Goal: Task Accomplishment & Management: Use online tool/utility

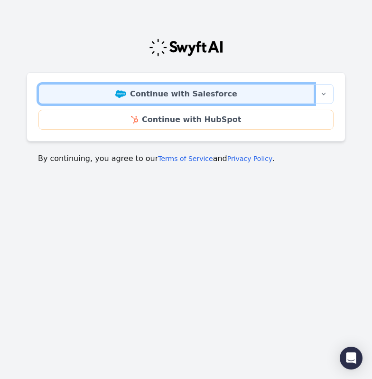
click at [185, 93] on link "Continue with Salesforce" at bounding box center [176, 94] width 276 height 20
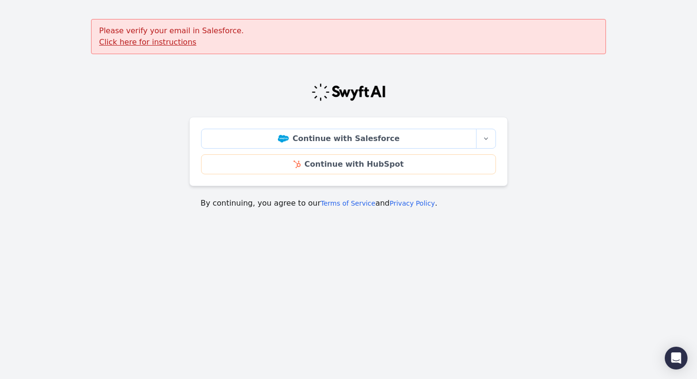
click at [162, 43] on u "Click here for instructions" at bounding box center [147, 41] width 97 height 9
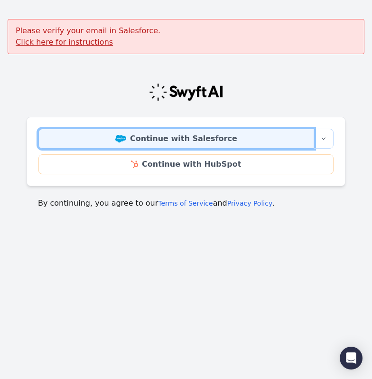
click at [156, 141] on link "Continue with Salesforce" at bounding box center [176, 139] width 276 height 20
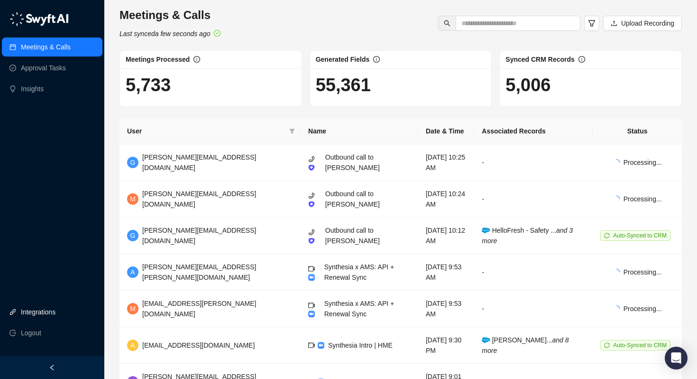
click at [50, 310] on link "Integrations" at bounding box center [38, 311] width 35 height 19
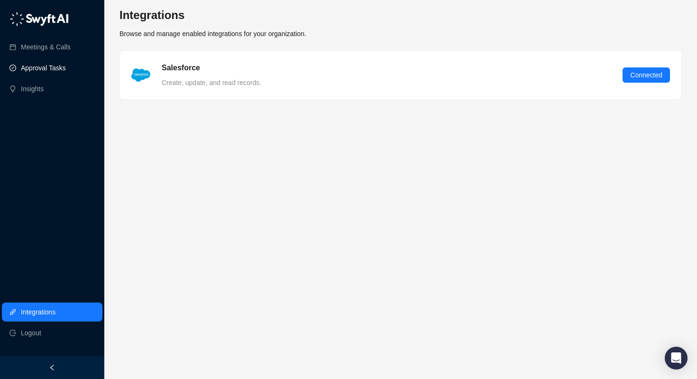
click at [47, 69] on link "Approval Tasks" at bounding box center [43, 67] width 45 height 19
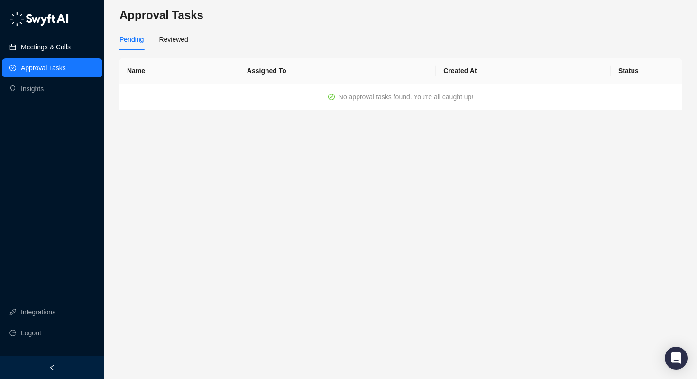
click at [52, 49] on link "Meetings & Calls" at bounding box center [46, 46] width 50 height 19
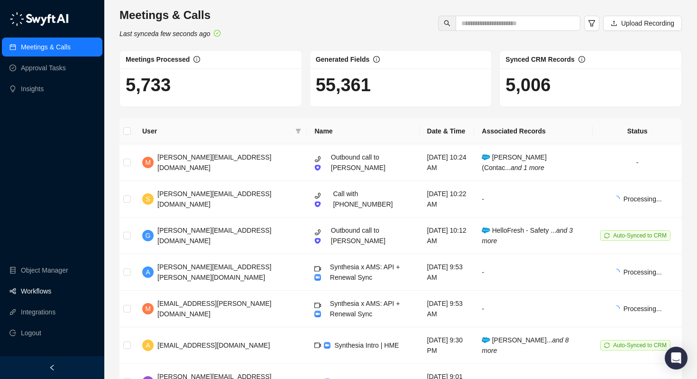
click at [46, 293] on link "Workflows" at bounding box center [36, 290] width 30 height 19
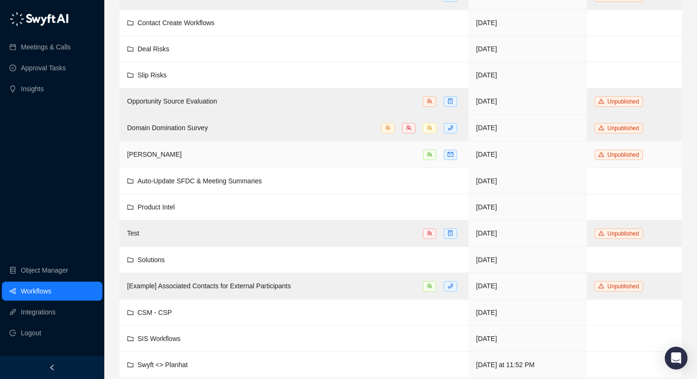
scroll to position [261, 0]
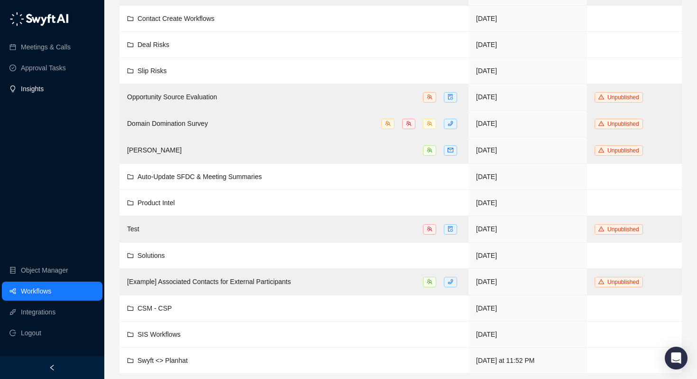
click at [44, 82] on link "Insights" at bounding box center [32, 88] width 23 height 19
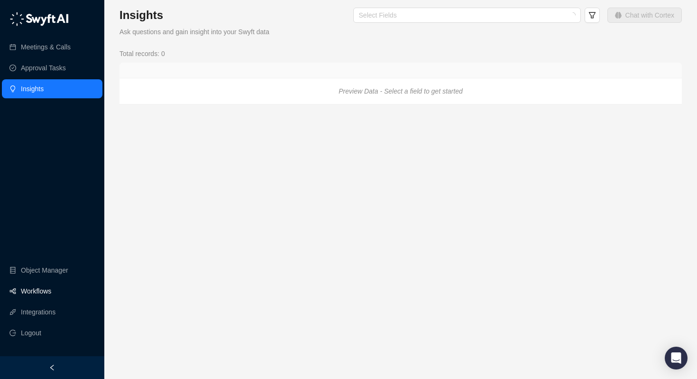
click at [51, 288] on link "Workflows" at bounding box center [36, 290] width 30 height 19
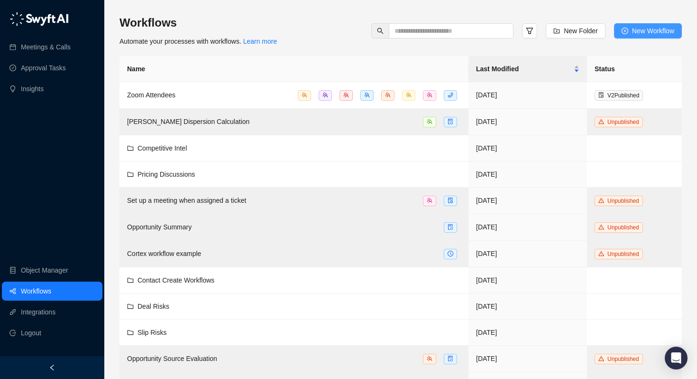
click at [651, 34] on span "New Workflow" at bounding box center [653, 31] width 42 height 10
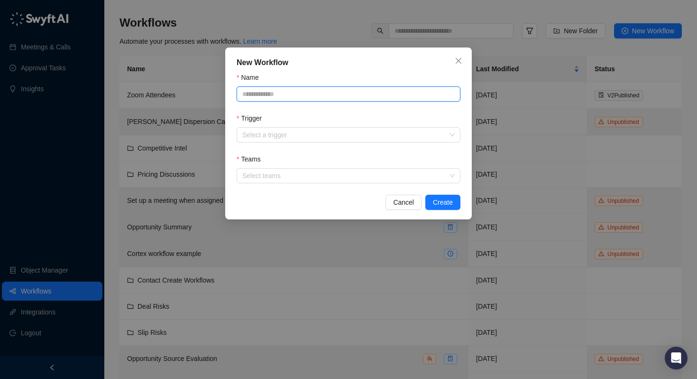
click at [303, 95] on input "Name" at bounding box center [349, 93] width 224 height 15
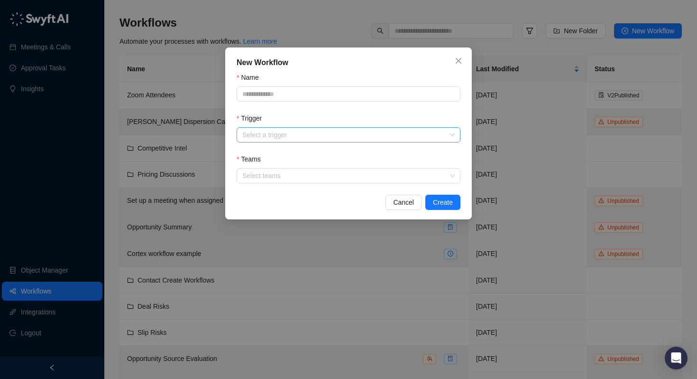
click at [287, 133] on input "Trigger" at bounding box center [345, 135] width 207 height 14
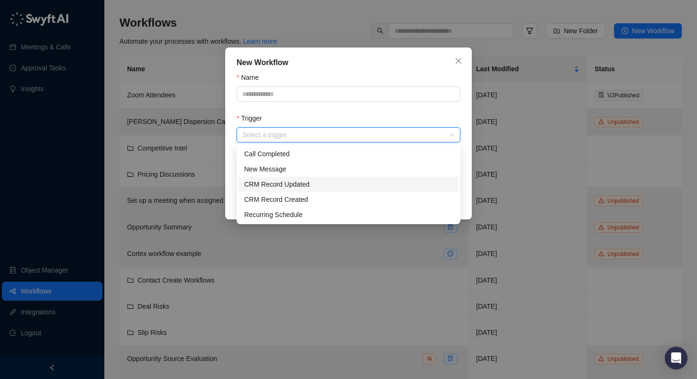
click at [302, 185] on div "CRM Record Updated" at bounding box center [348, 184] width 209 height 10
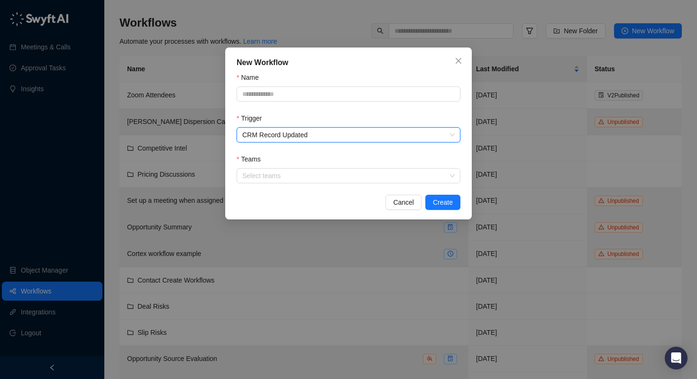
click at [278, 184] on div "New Workflow Name Trigger CRM Record Updated CRM Record Updated Teams Select te…" at bounding box center [348, 133] width 247 height 172
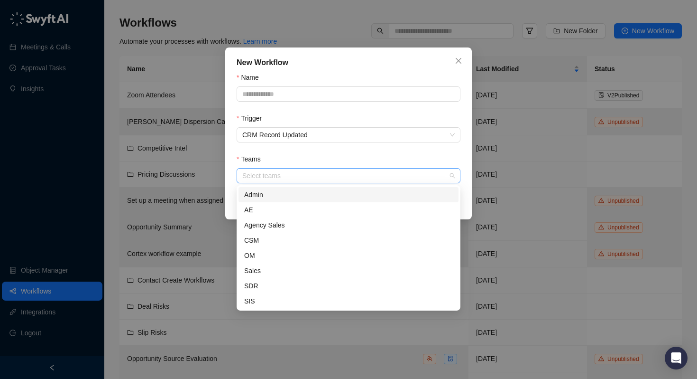
click at [283, 178] on div at bounding box center [344, 175] width 210 height 7
click at [266, 208] on div "AE" at bounding box center [348, 209] width 209 height 10
click at [328, 148] on form "Name Trigger CRM Record Updated Teams AE" at bounding box center [349, 127] width 224 height 111
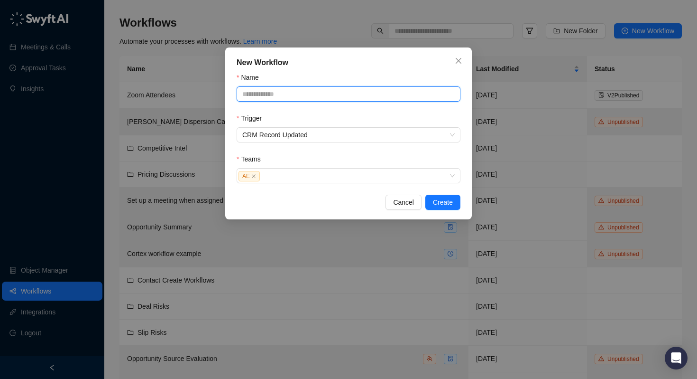
click at [303, 92] on input "Name" at bounding box center [349, 93] width 224 height 15
click at [458, 60] on icon "close" at bounding box center [459, 61] width 6 height 6
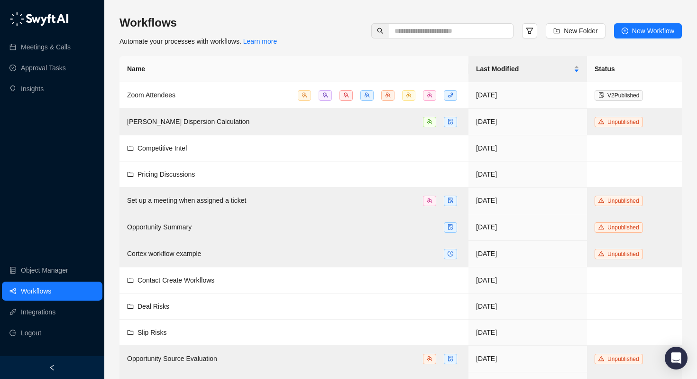
click at [57, 150] on div "Meetings & Calls Approval Tasks Insights Object Manager Workflows Integrations …" at bounding box center [52, 178] width 104 height 356
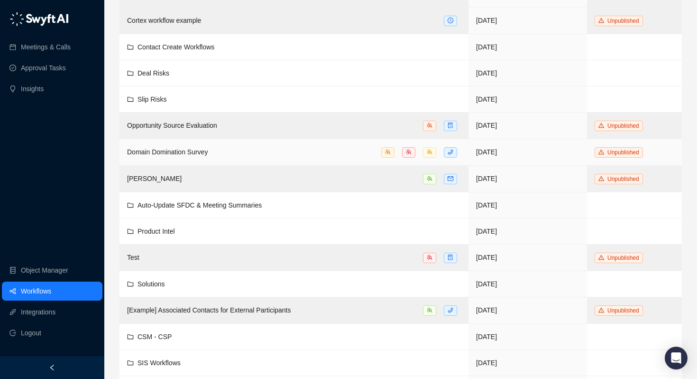
scroll to position [287, 0]
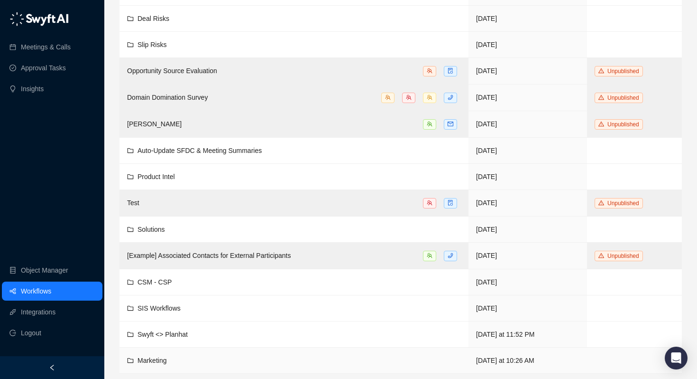
click at [157, 359] on span "Marketing" at bounding box center [152, 360] width 29 height 8
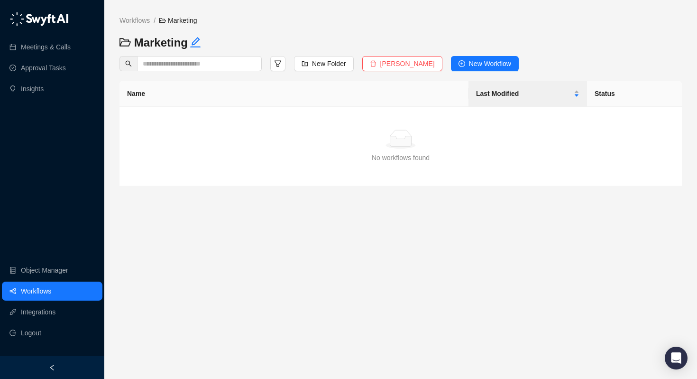
click at [385, 81] on th "Name" at bounding box center [294, 94] width 349 height 26
click at [437, 62] on div "Workflows / Marketing Marketing New Folder Delete Folder New Workflow Name Last…" at bounding box center [401, 100] width 563 height 171
click at [511, 58] on span "New Workflow" at bounding box center [490, 63] width 42 height 10
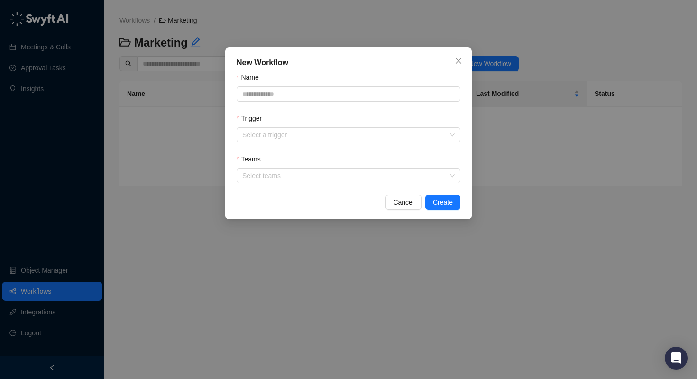
click at [331, 164] on div "Teams" at bounding box center [349, 161] width 224 height 14
click at [326, 171] on div "Select teams" at bounding box center [349, 175] width 224 height 15
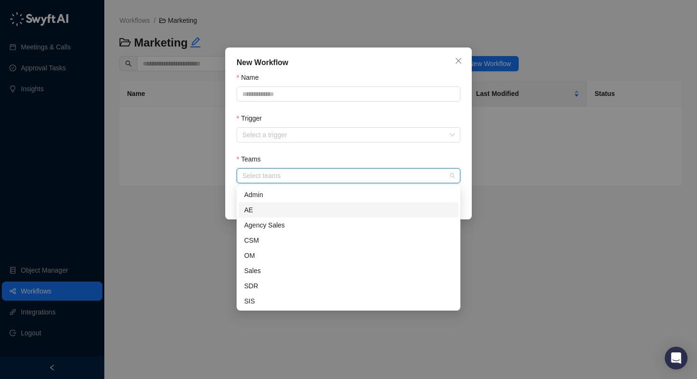
click at [274, 209] on div "AE" at bounding box center [348, 209] width 209 height 10
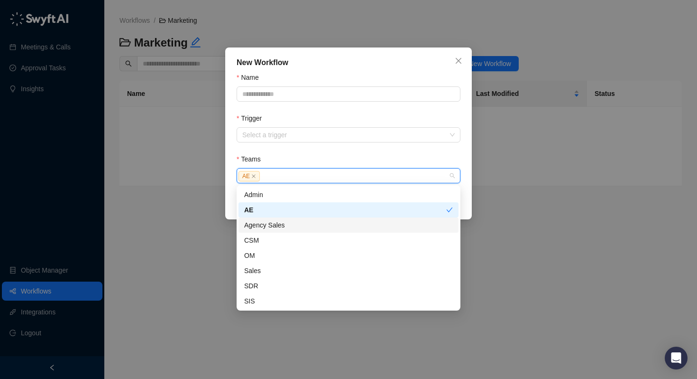
click at [279, 222] on div "Agency Sales" at bounding box center [348, 225] width 209 height 10
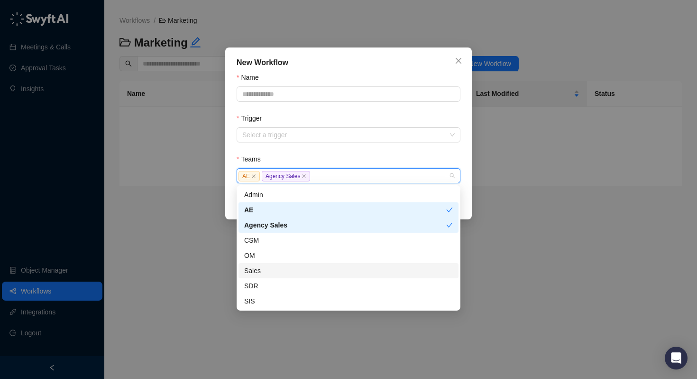
click at [269, 268] on div "Sales" at bounding box center [348, 270] width 209 height 10
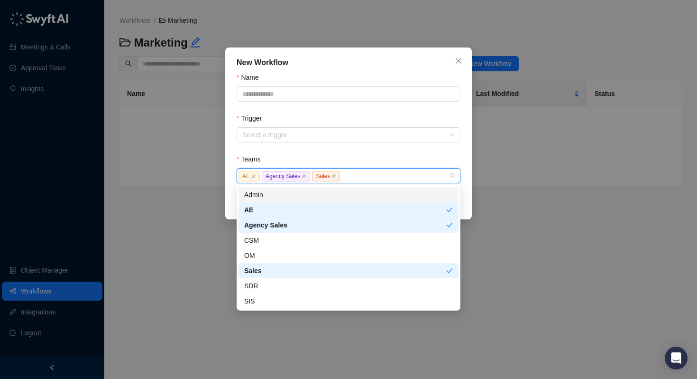
click at [302, 154] on div "Teams" at bounding box center [349, 161] width 224 height 14
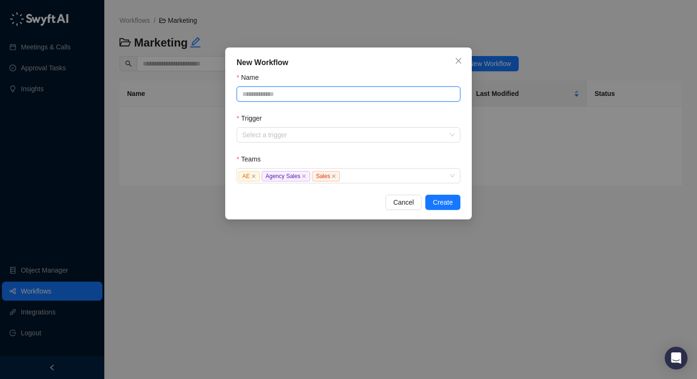
click at [292, 93] on input "Name" at bounding box center [349, 93] width 224 height 15
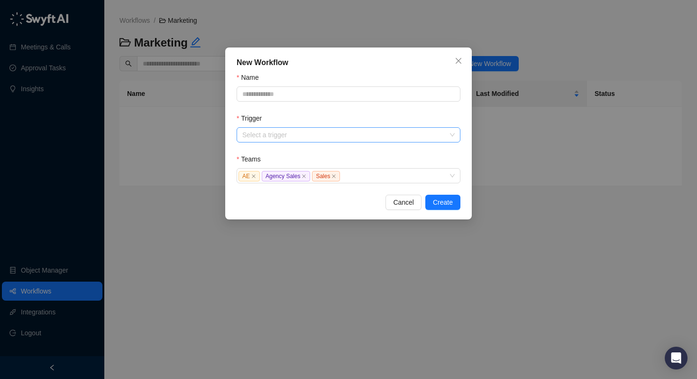
click at [281, 133] on input "Trigger" at bounding box center [345, 135] width 207 height 14
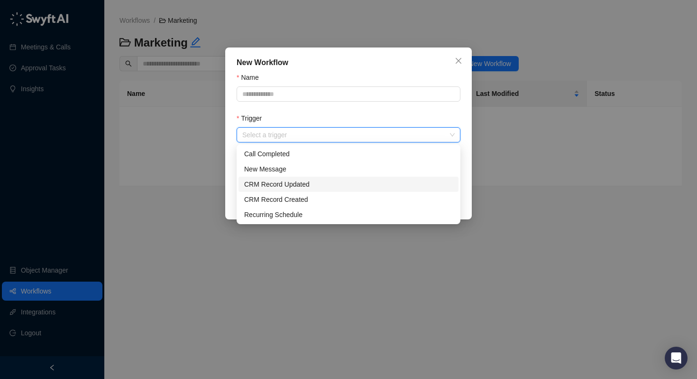
click at [301, 186] on div "CRM Record Updated" at bounding box center [348, 184] width 209 height 10
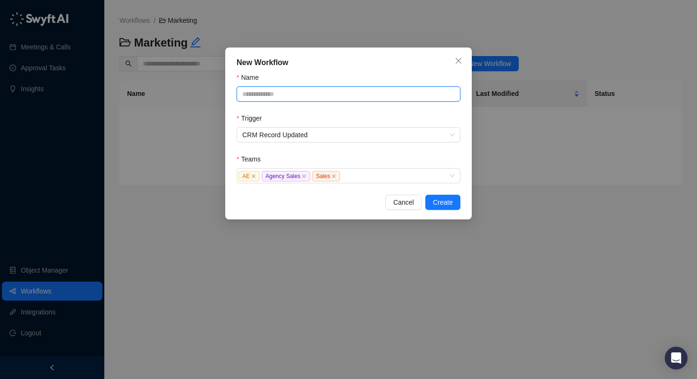
click at [304, 96] on input "Name" at bounding box center [349, 93] width 224 height 15
click at [305, 136] on span "CRM Record Updated" at bounding box center [348, 135] width 212 height 14
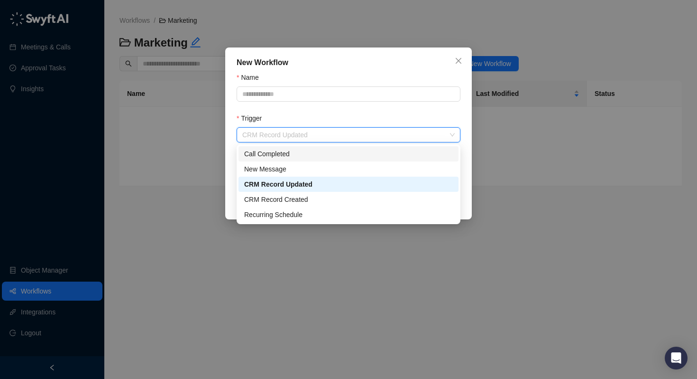
click at [288, 150] on div "Call Completed" at bounding box center [348, 153] width 209 height 10
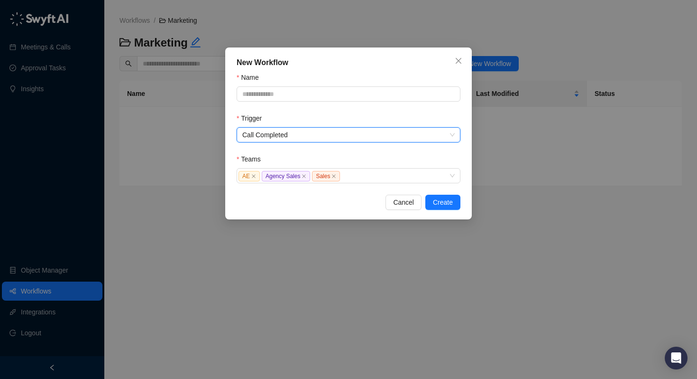
click at [308, 117] on div "Trigger" at bounding box center [349, 120] width 224 height 14
click at [296, 136] on span "Call Completed" at bounding box center [348, 135] width 212 height 14
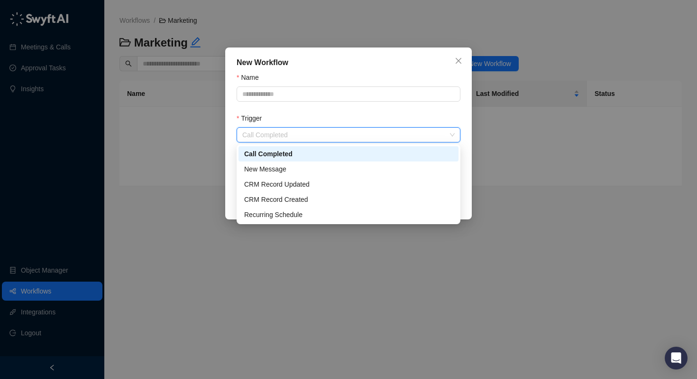
click at [297, 153] on div "Call Completed" at bounding box center [348, 153] width 209 height 10
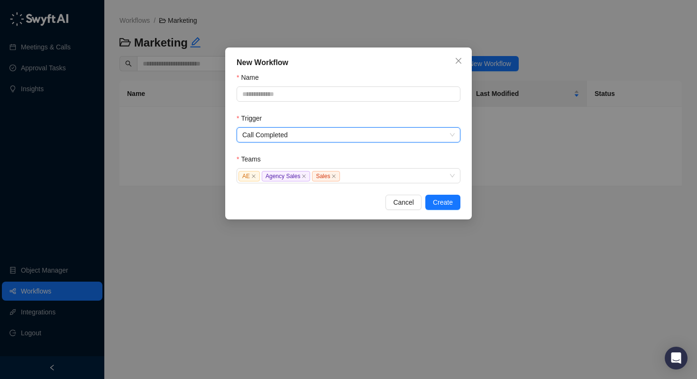
click at [304, 115] on div "Trigger" at bounding box center [349, 120] width 224 height 14
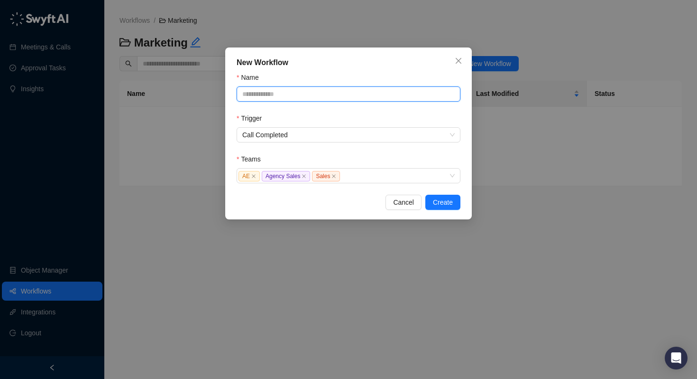
click at [294, 94] on input "Name" at bounding box center [349, 93] width 224 height 15
click at [304, 135] on span "Call Completed" at bounding box center [348, 135] width 212 height 14
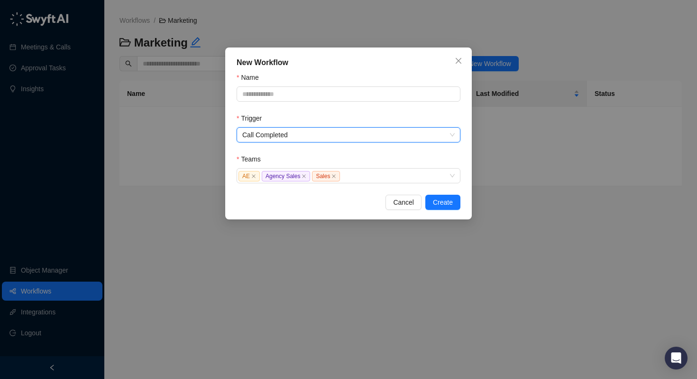
click at [304, 135] on span "Call Completed" at bounding box center [348, 135] width 212 height 14
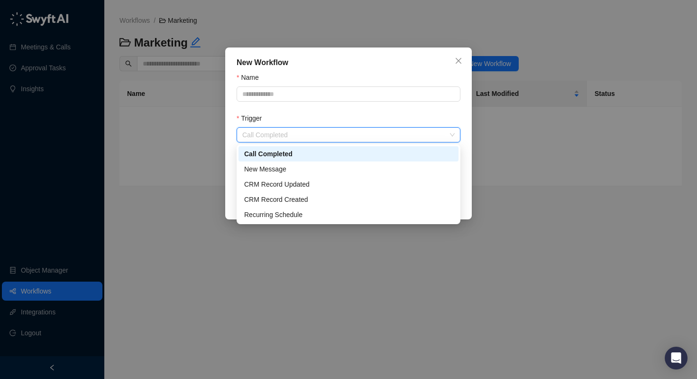
click at [304, 135] on span "Call Completed" at bounding box center [348, 135] width 212 height 14
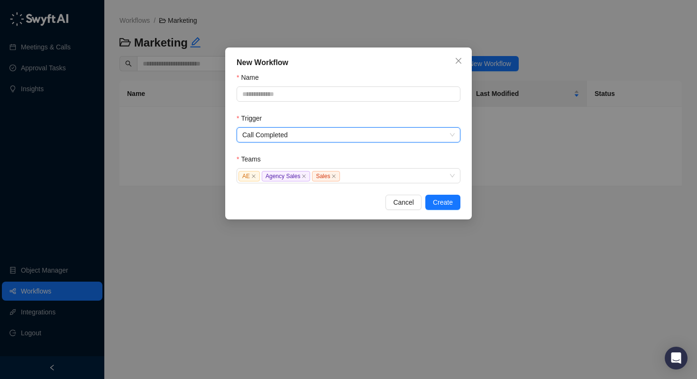
click at [308, 111] on form "Name Trigger Call Completed Call Completed Teams AE Agency Sales Sales" at bounding box center [349, 127] width 224 height 111
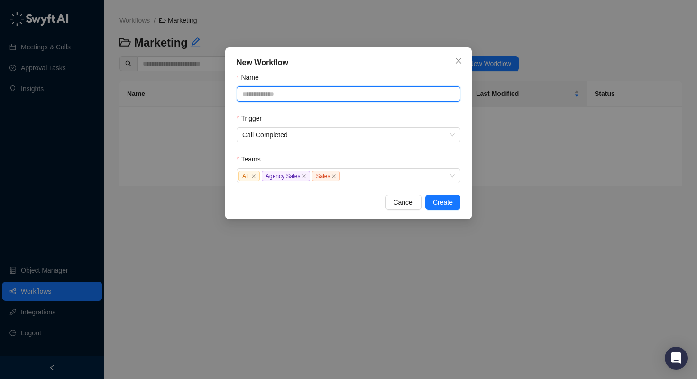
click at [283, 92] on input "Name" at bounding box center [349, 93] width 224 height 15
click at [291, 110] on form "Name Trigger Call Completed Teams AE Agency Sales Sales" at bounding box center [349, 127] width 224 height 111
click at [283, 94] on input "Name" at bounding box center [349, 93] width 224 height 15
type input "*******"
click at [438, 196] on button "Create" at bounding box center [442, 201] width 35 height 15
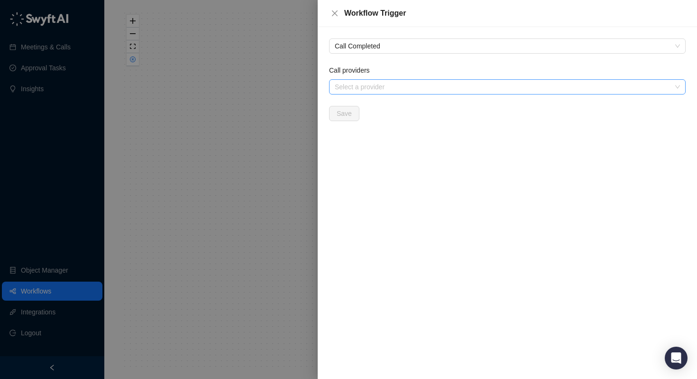
click at [379, 89] on div at bounding box center [502, 86] width 343 height 7
click at [386, 43] on span "Call Completed" at bounding box center [507, 46] width 345 height 14
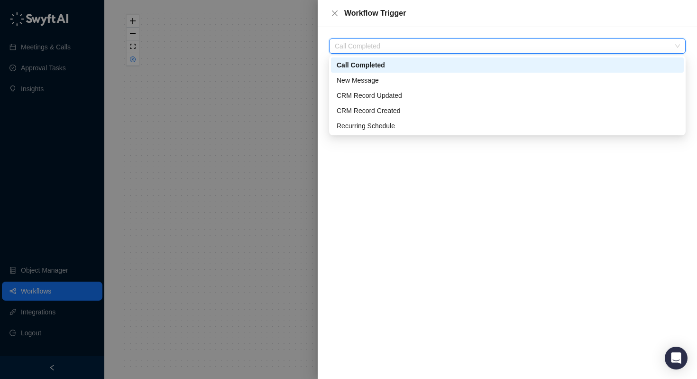
click at [375, 65] on div "Call Completed" at bounding box center [508, 65] width 342 height 10
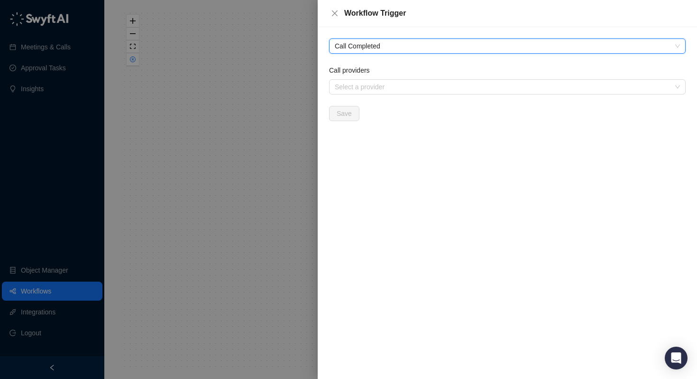
click at [376, 74] on label "Call providers" at bounding box center [352, 70] width 47 height 10
click at [337, 83] on input "Call providers" at bounding box center [336, 86] width 2 height 7
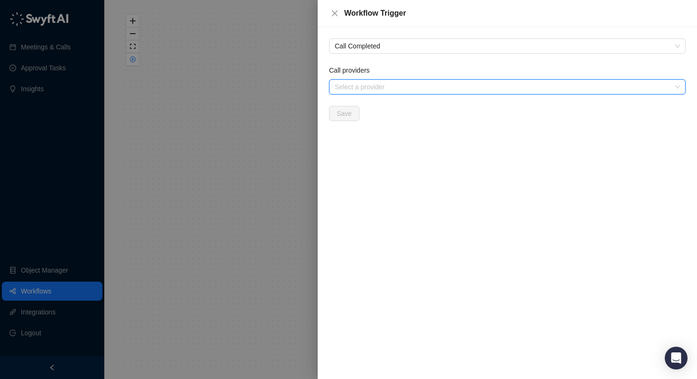
click at [376, 83] on div at bounding box center [502, 86] width 343 height 7
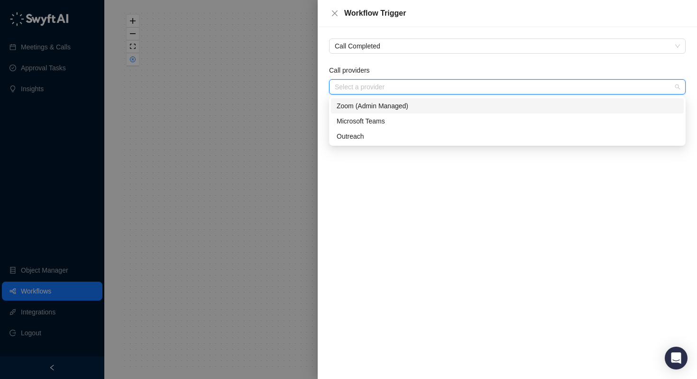
click at [374, 104] on div "Zoom (Admin Managed)" at bounding box center [508, 106] width 342 height 10
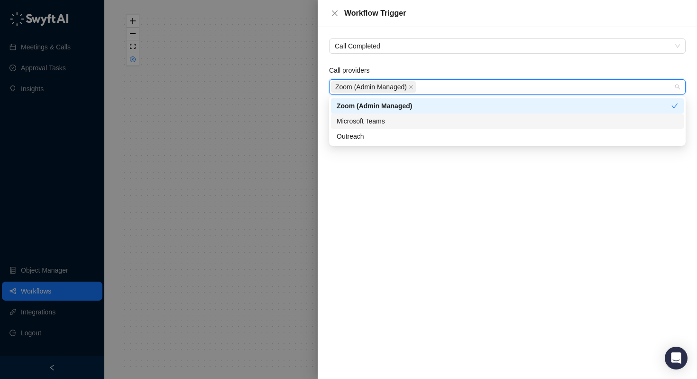
click at [373, 127] on div "Microsoft Teams" at bounding box center [507, 120] width 353 height 15
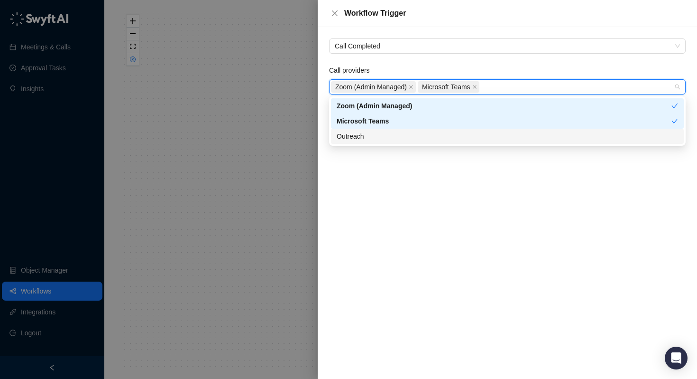
click at [369, 136] on div "Outreach" at bounding box center [508, 136] width 342 height 10
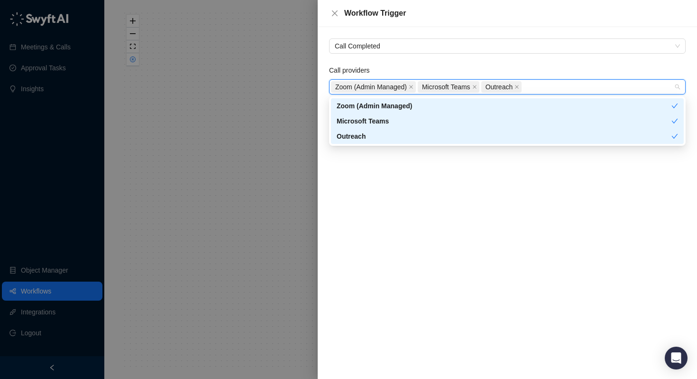
click at [393, 218] on div "Call Completed Call providers Zoom (Admin Managed) Microsoft Teams Outreach Save" at bounding box center [507, 202] width 379 height 351
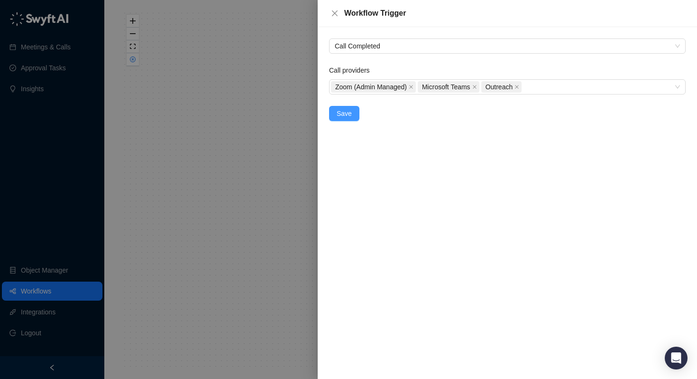
click at [354, 111] on button "Save" at bounding box center [344, 113] width 30 height 15
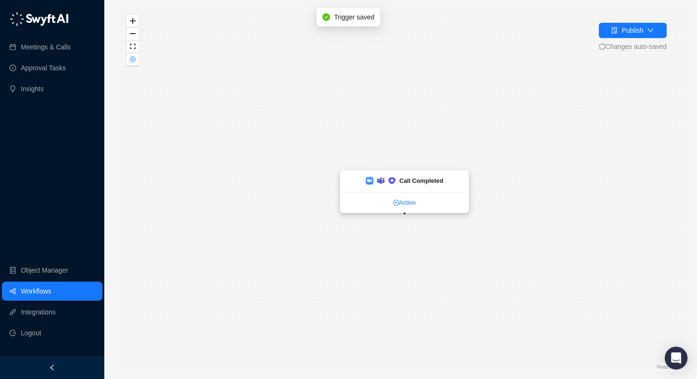
click at [411, 205] on link "Action" at bounding box center [405, 202] width 129 height 9
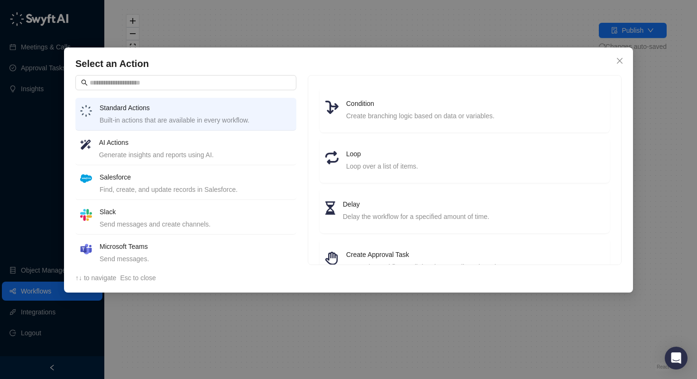
click at [138, 143] on h4 "AI Actions" at bounding box center [195, 142] width 193 height 10
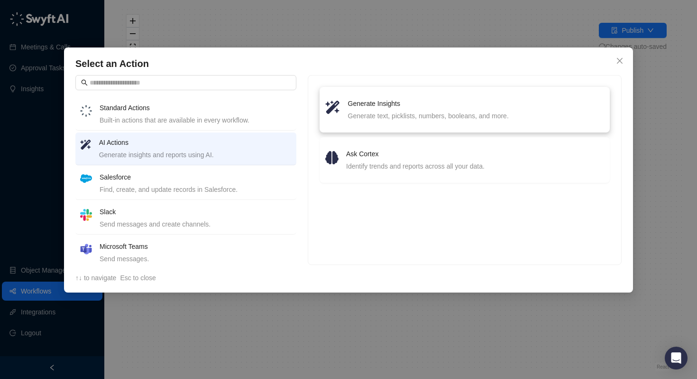
click at [397, 115] on div "Generate text, picklists, numbers, booleans, and more." at bounding box center [476, 116] width 256 height 10
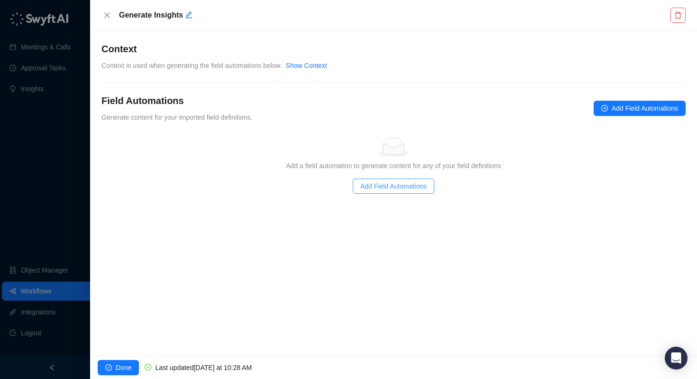
click at [379, 184] on span "Add Field Automations" at bounding box center [393, 186] width 66 height 10
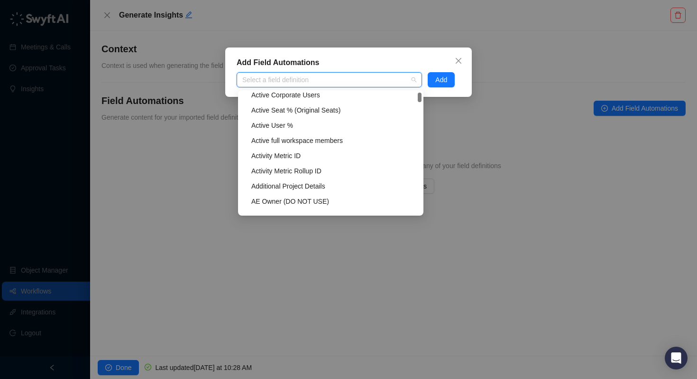
scroll to position [249, 0]
type input "******"
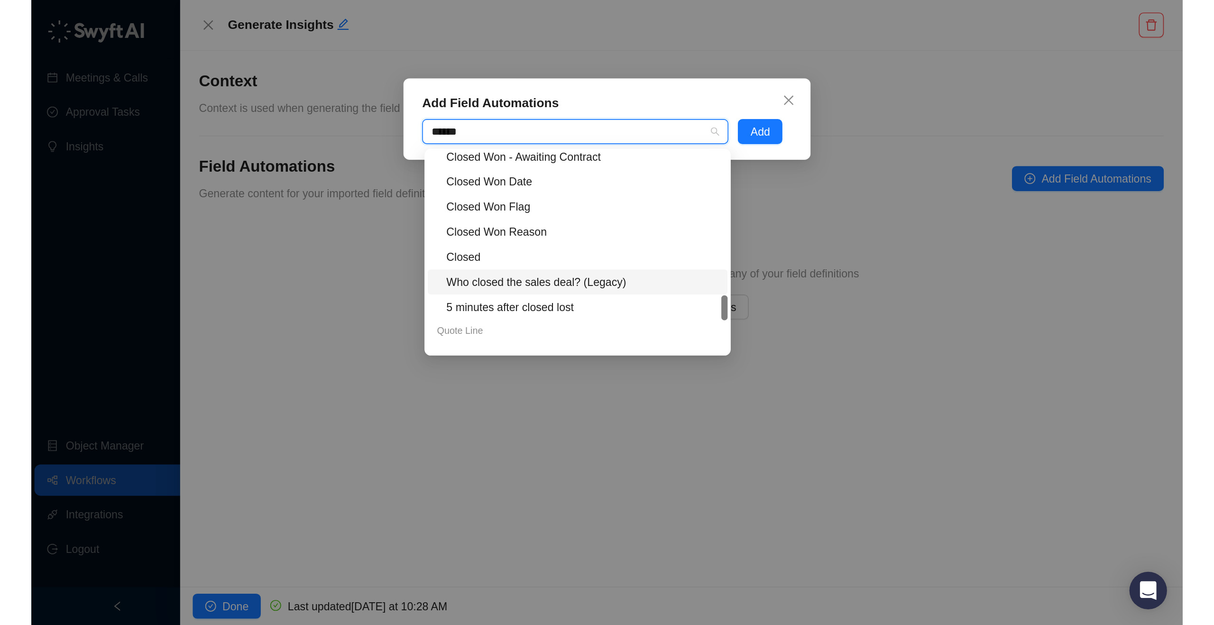
scroll to position [211, 0]
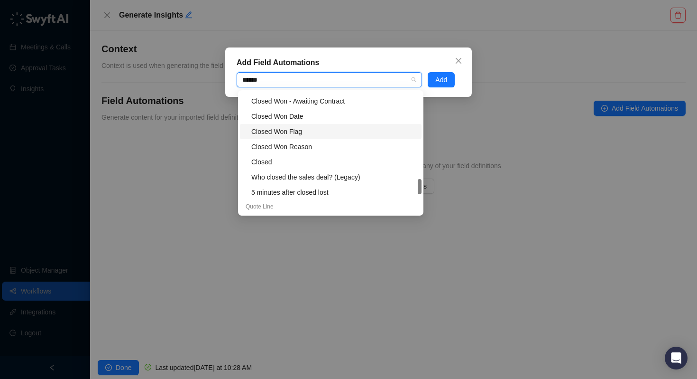
click at [305, 127] on div "Closed Won Flag" at bounding box center [333, 131] width 165 height 10
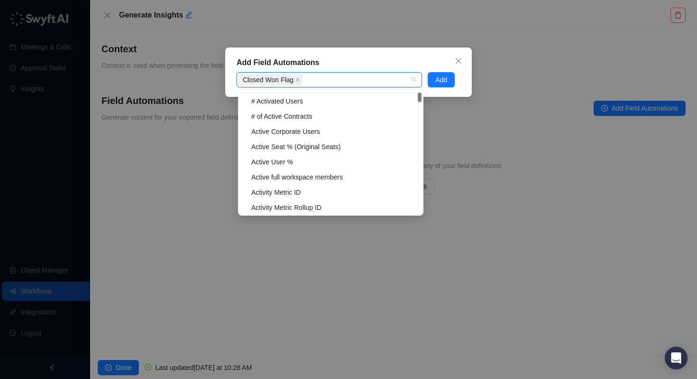
click at [352, 64] on div "Add Field Automations" at bounding box center [349, 62] width 224 height 11
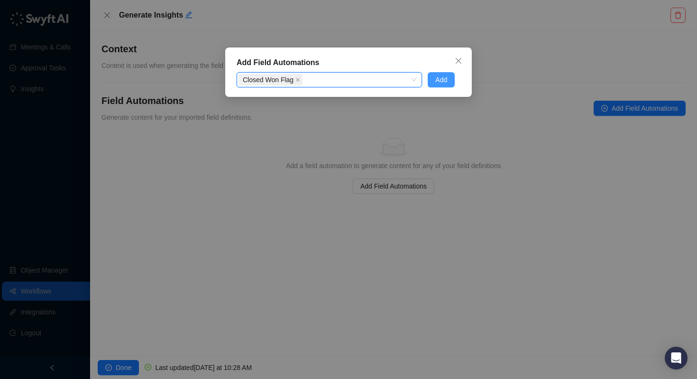
click at [434, 84] on button "Add" at bounding box center [441, 79] width 27 height 15
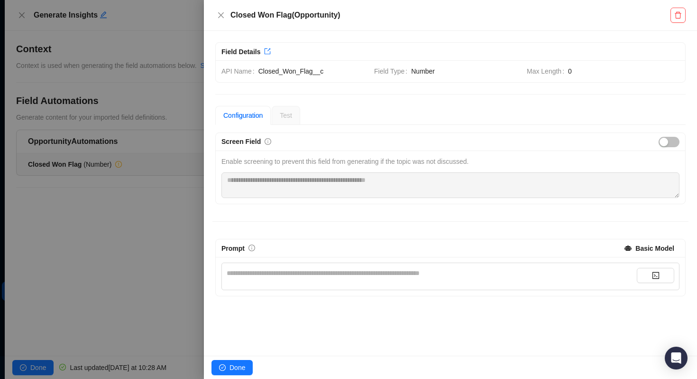
click at [357, 272] on div "**********" at bounding box center [432, 273] width 410 height 10
click at [679, 17] on icon "delete" at bounding box center [678, 15] width 8 height 8
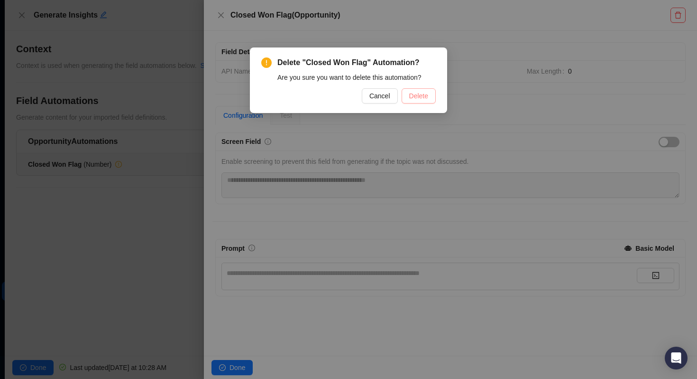
click at [408, 88] on button "Delete" at bounding box center [419, 95] width 34 height 15
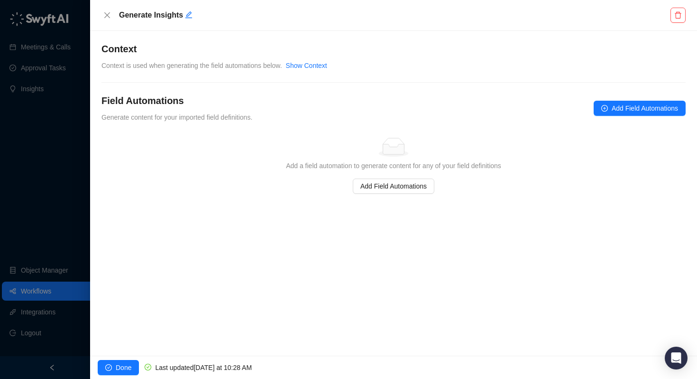
click at [444, 167] on div "Add a field automation to generate content for any of your field definitions" at bounding box center [393, 165] width 577 height 10
click at [452, 167] on div "Add a field automation to generate content for any of your field definitions" at bounding box center [393, 165] width 577 height 10
